Goal: Find specific page/section: Find specific page/section

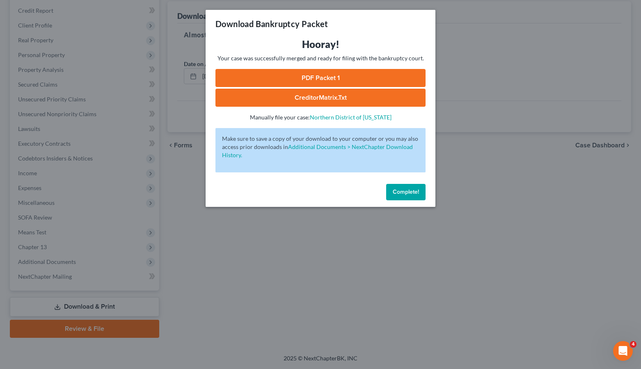
click at [413, 193] on span "Complete!" at bounding box center [406, 191] width 26 height 7
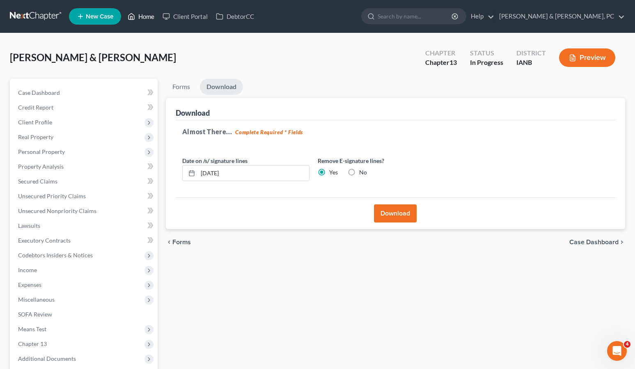
click at [133, 17] on polyline at bounding box center [131, 17] width 2 height 3
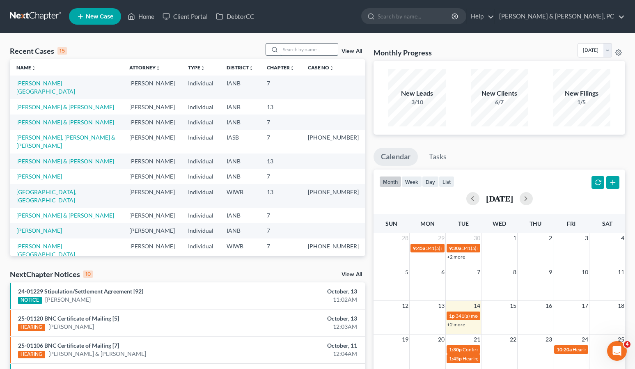
click at [292, 48] on input "search" at bounding box center [308, 49] width 57 height 12
type input "[PERSON_NAME]"
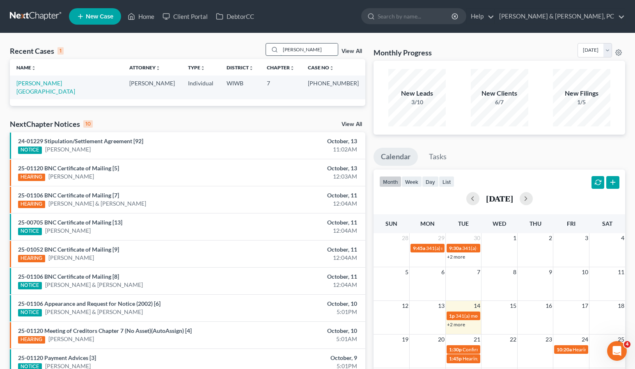
scroll to position [17, 0]
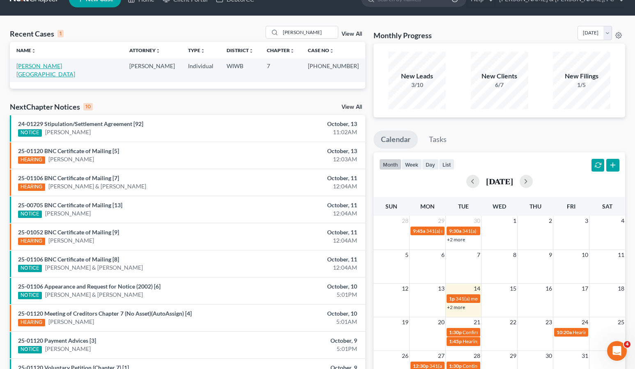
click at [29, 65] on link "[PERSON_NAME][GEOGRAPHIC_DATA]" at bounding box center [45, 69] width 59 height 15
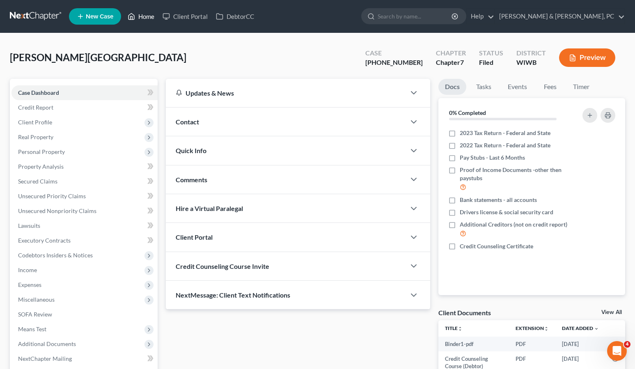
click at [136, 17] on link "Home" at bounding box center [140, 16] width 35 height 15
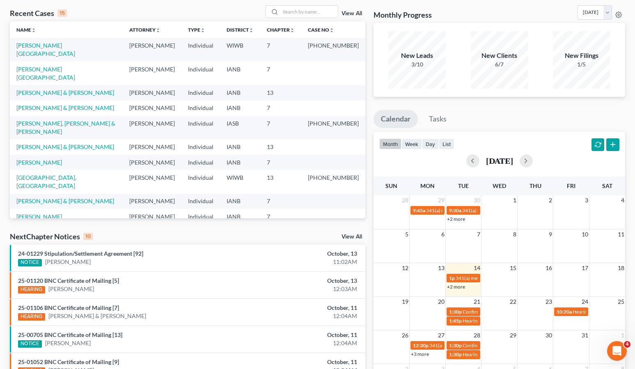
scroll to position [39, 0]
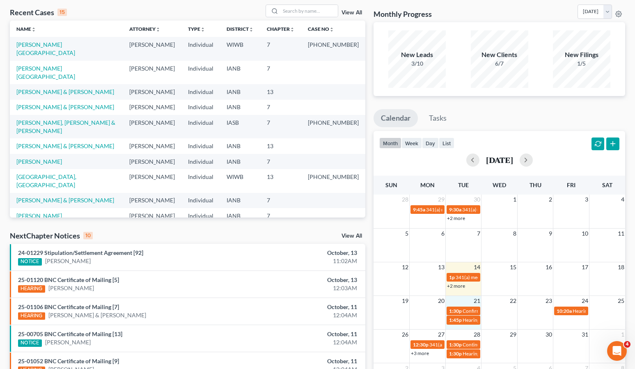
click at [457, 298] on td "21" at bounding box center [463, 300] width 36 height 10
drag, startPoint x: 457, startPoint y: 298, endPoint x: 465, endPoint y: 306, distance: 11.3
click at [465, 306] on link "1:30p Confirmation hearing for [PERSON_NAME]" at bounding box center [463, 310] width 34 height 9
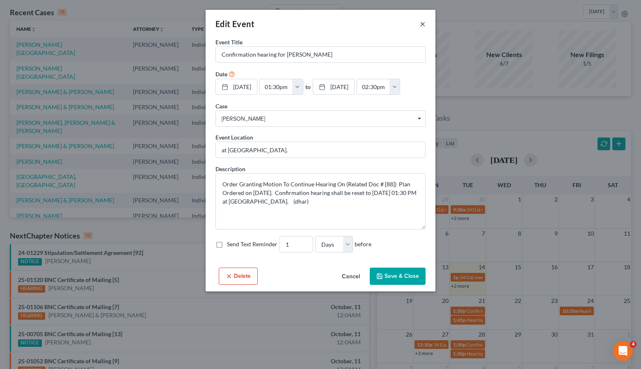
click at [421, 23] on button "×" at bounding box center [423, 24] width 6 height 10
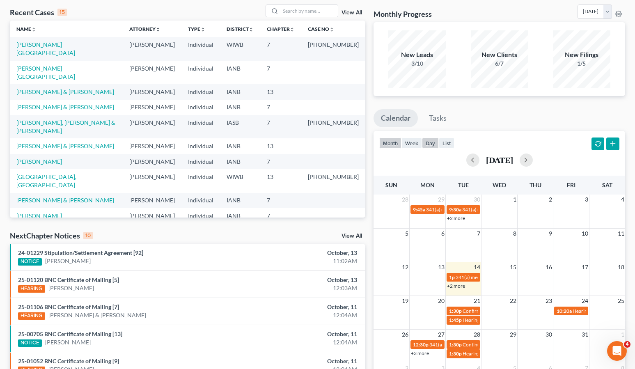
click at [428, 142] on button "day" at bounding box center [430, 142] width 17 height 11
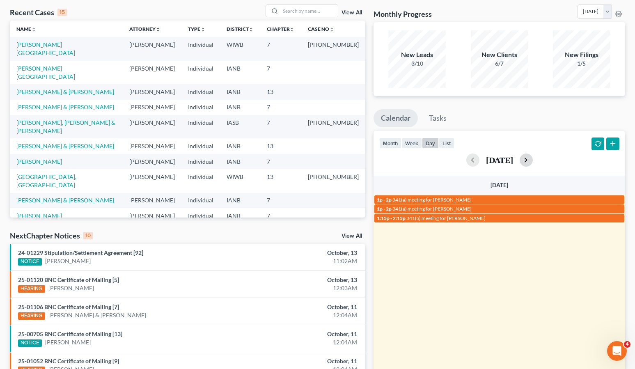
click at [532, 158] on button "button" at bounding box center [525, 159] width 13 height 13
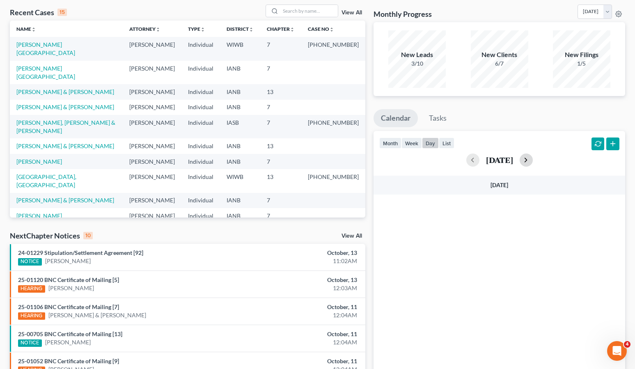
click at [532, 158] on button "button" at bounding box center [525, 159] width 13 height 13
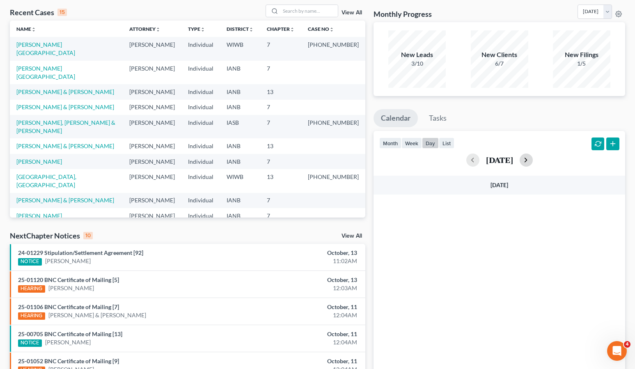
click at [532, 158] on button "button" at bounding box center [525, 159] width 13 height 13
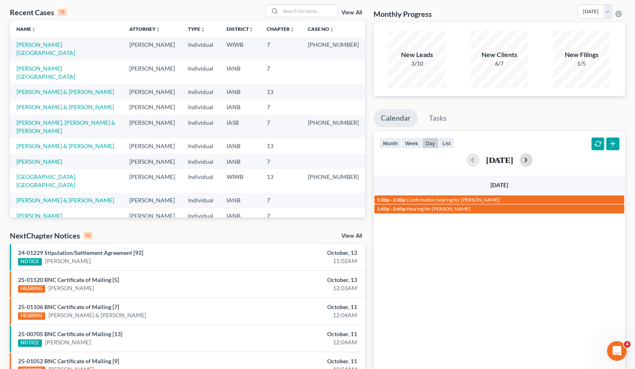
click at [532, 158] on button "button" at bounding box center [525, 159] width 13 height 13
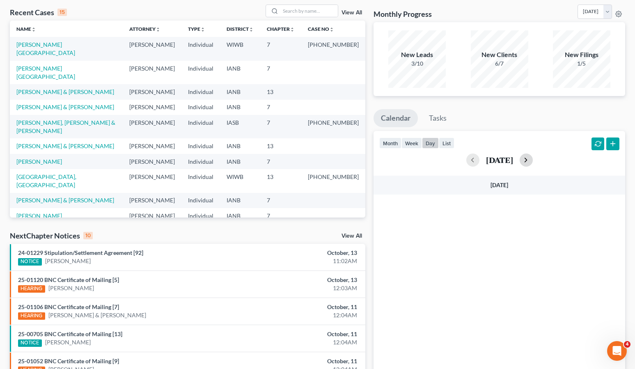
click at [532, 158] on button "button" at bounding box center [525, 159] width 13 height 13
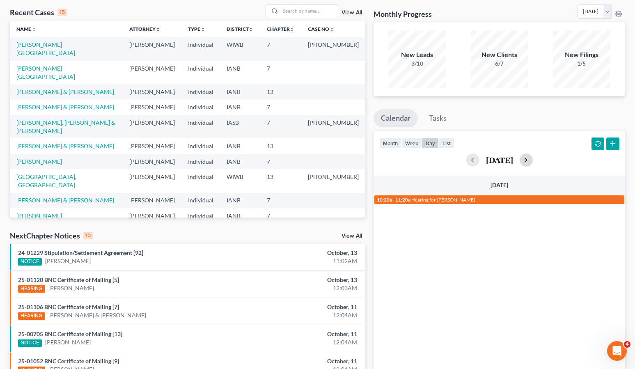
click at [532, 158] on button "button" at bounding box center [525, 159] width 13 height 13
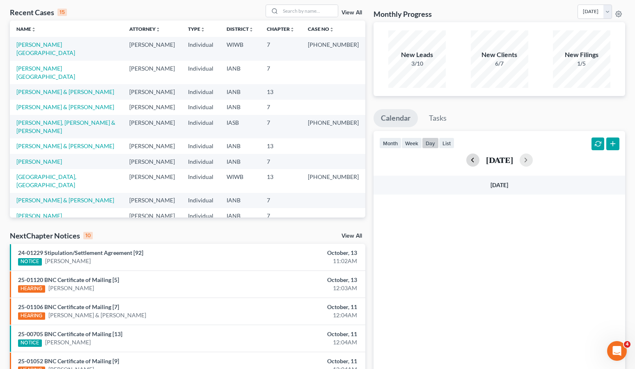
click at [466, 158] on button "button" at bounding box center [472, 159] width 13 height 13
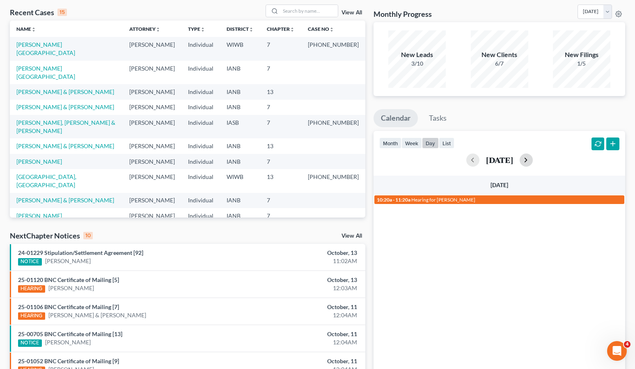
click at [532, 159] on button "button" at bounding box center [525, 159] width 13 height 13
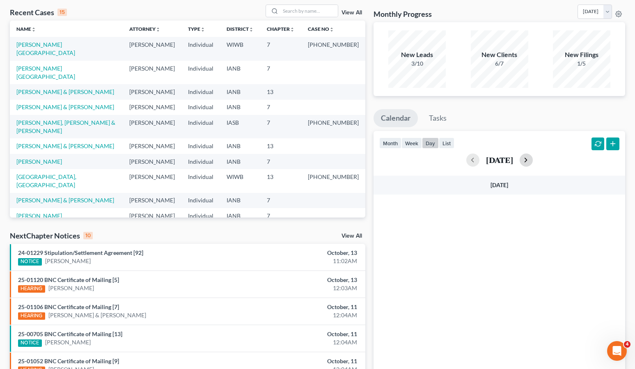
click at [532, 159] on button "button" at bounding box center [525, 159] width 13 height 13
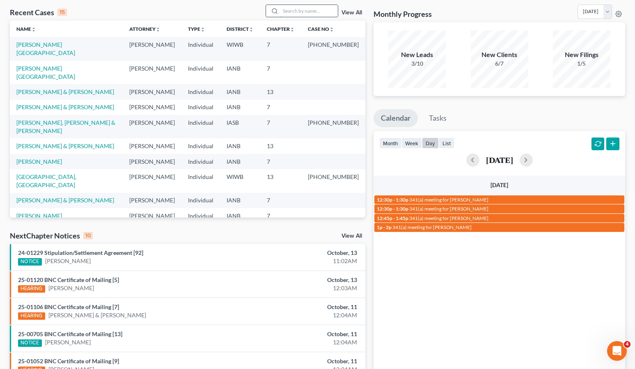
click at [291, 12] on input "search" at bounding box center [308, 11] width 57 height 12
click at [30, 42] on link "[PERSON_NAME][GEOGRAPHIC_DATA]" at bounding box center [45, 48] width 59 height 15
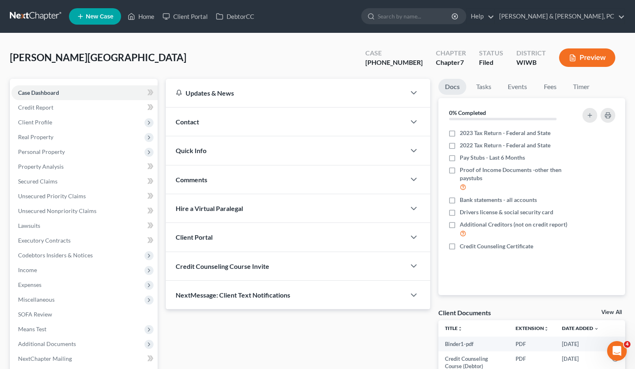
click at [340, 50] on div "[PERSON_NAME] Upgraded Case [PHONE_NUMBER] Chapter Chapter 7 Status Filed Distr…" at bounding box center [317, 61] width 615 height 36
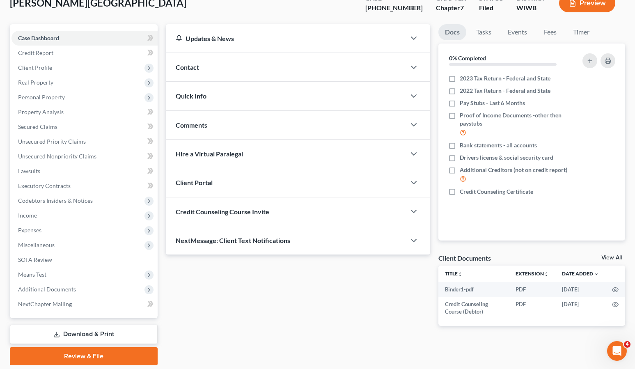
scroll to position [82, 0]
